Goal: Transaction & Acquisition: Purchase product/service

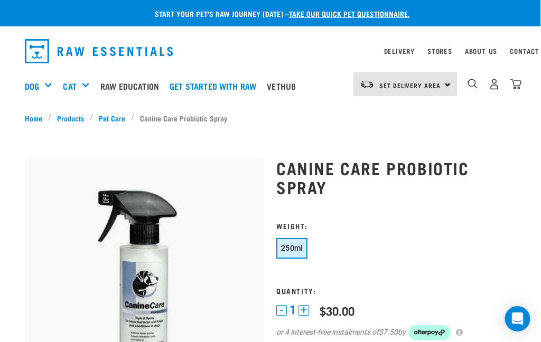
scroll to position [0, 13]
click at [511, 81] on img "dropdown navigation" at bounding box center [516, 84] width 11 height 11
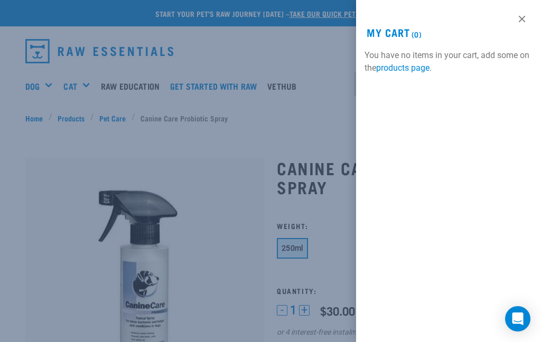
scroll to position [0, 0]
click at [522, 14] on link at bounding box center [522, 19] width 17 height 17
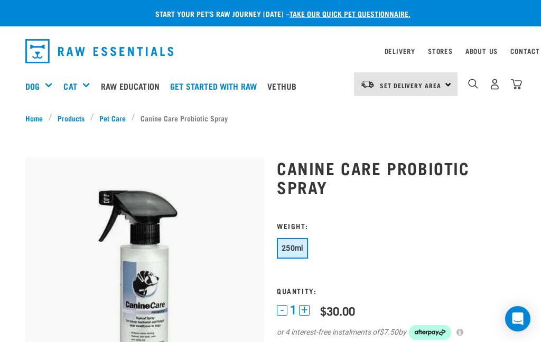
click at [402, 84] on span "Set Delivery Area" at bounding box center [410, 85] width 61 height 4
click at [388, 113] on link "[GEOGRAPHIC_DATA]" at bounding box center [404, 114] width 101 height 23
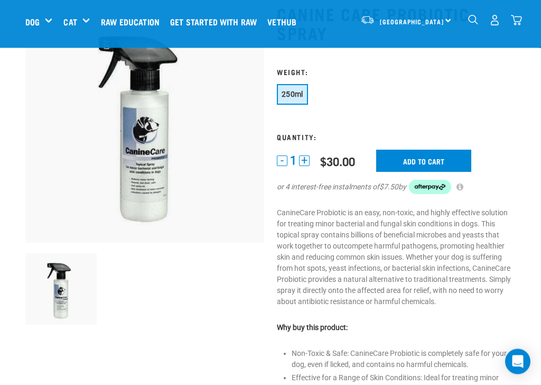
scroll to position [76, 0]
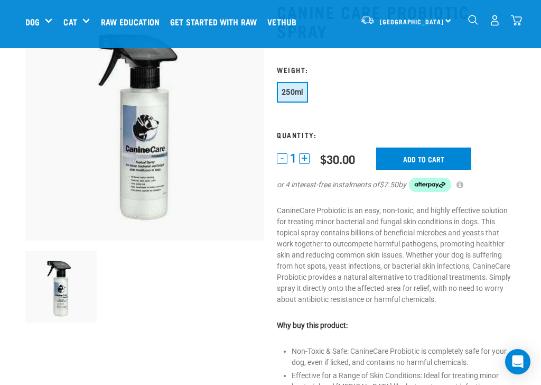
click at [429, 159] on input "Add to cart" at bounding box center [423, 158] width 95 height 22
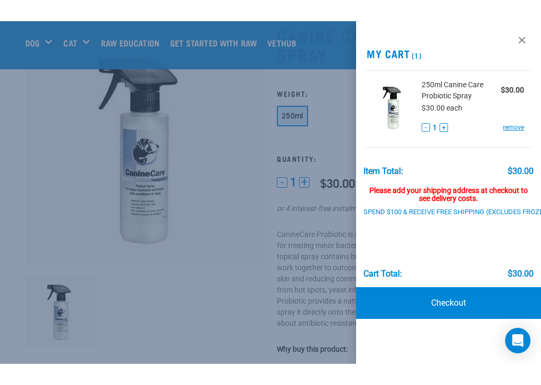
scroll to position [31, 0]
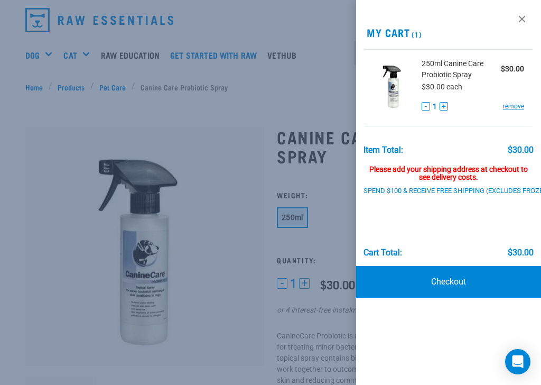
click at [523, 16] on link at bounding box center [522, 19] width 17 height 17
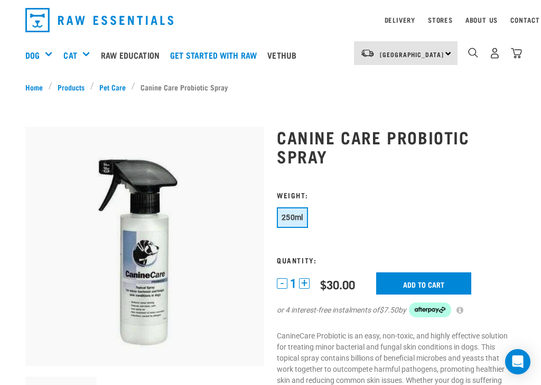
click at [399, 20] on link "Delivery" at bounding box center [400, 20] width 31 height 4
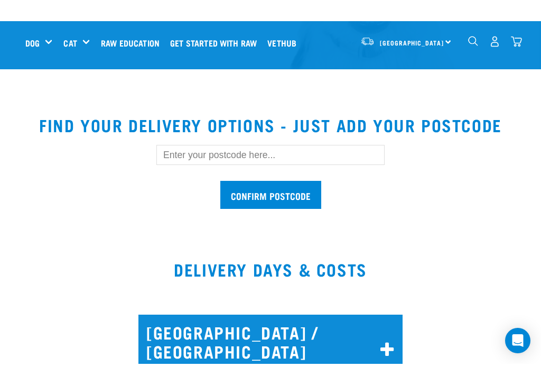
scroll to position [235, 0]
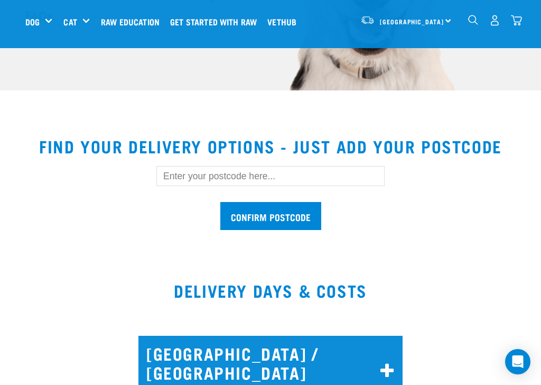
click at [281, 177] on input "text" at bounding box center [270, 176] width 228 height 20
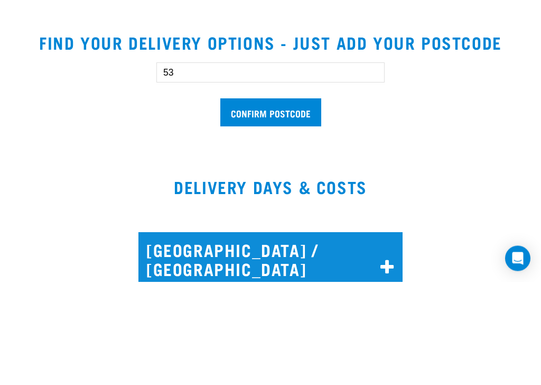
click at [274, 166] on input "53" at bounding box center [270, 176] width 228 height 20
type input "5"
type input "5019"
click at [283, 202] on input "Confirm postcode" at bounding box center [270, 216] width 101 height 28
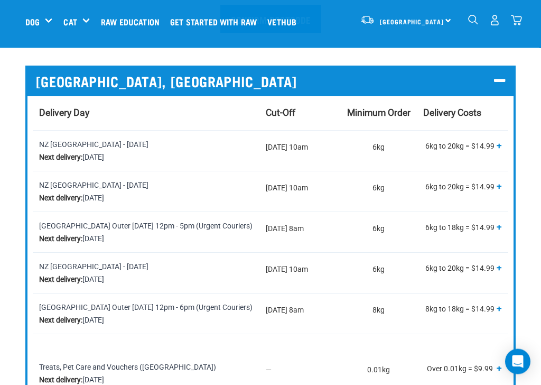
scroll to position [432, 0]
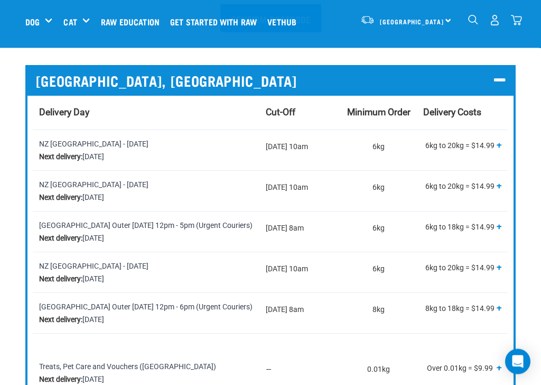
click at [518, 18] on img "dropdown navigation" at bounding box center [516, 20] width 11 height 11
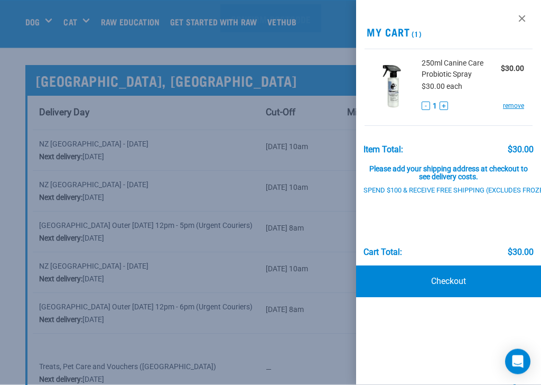
scroll to position [432, 0]
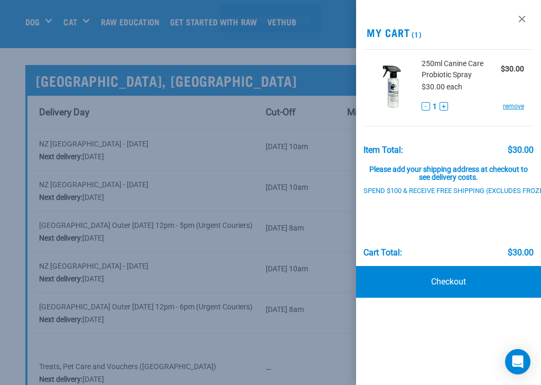
click at [459, 280] on link "Checkout" at bounding box center [448, 282] width 185 height 32
